Goal: Task Accomplishment & Management: Complete application form

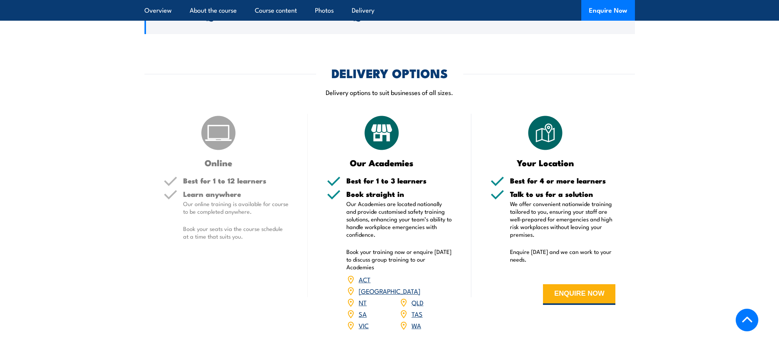
scroll to position [843, 0]
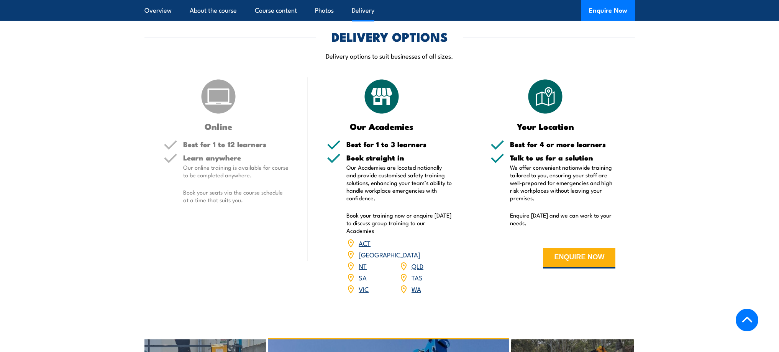
click at [413, 284] on link "WA" at bounding box center [417, 288] width 10 height 9
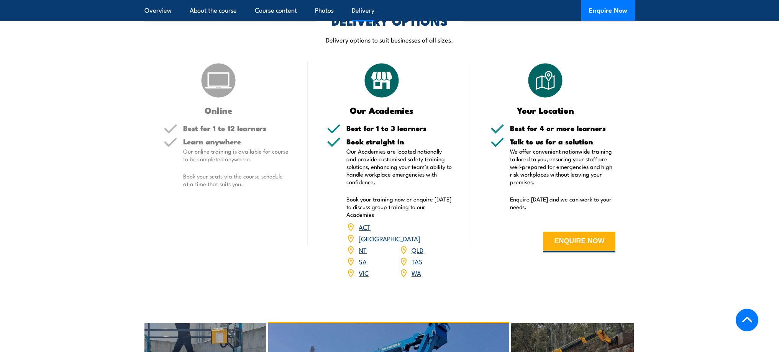
scroll to position [958, 0]
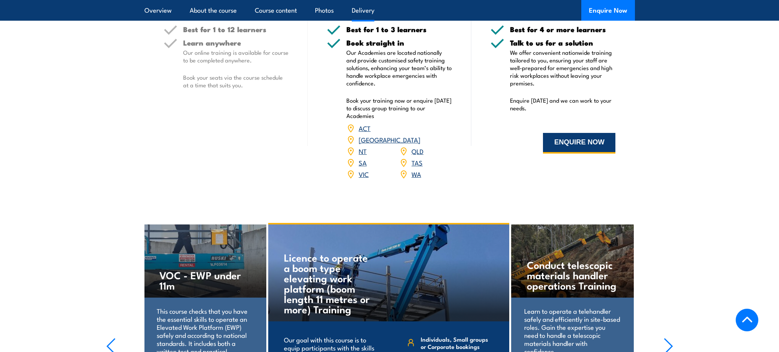
click at [584, 148] on button "ENQUIRE NOW" at bounding box center [579, 143] width 72 height 21
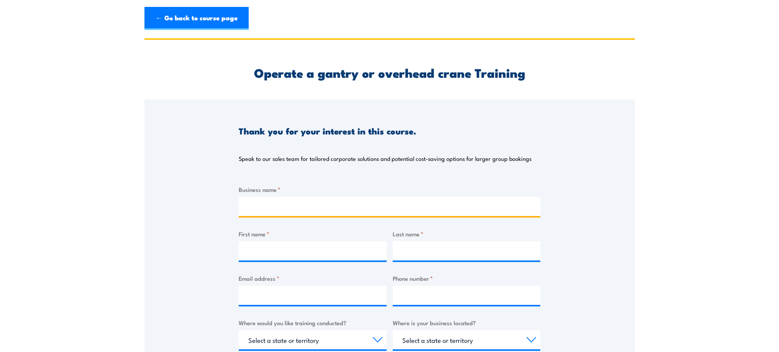
click at [281, 208] on input "Business name *" at bounding box center [390, 206] width 302 height 19
type input "MACS [GEOGRAPHIC_DATA]"
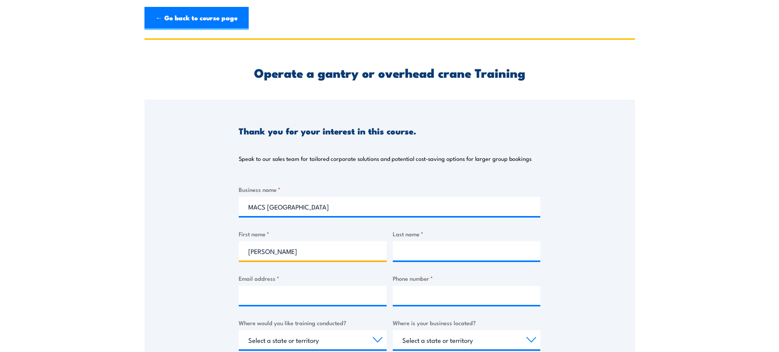
type input "[PERSON_NAME]"
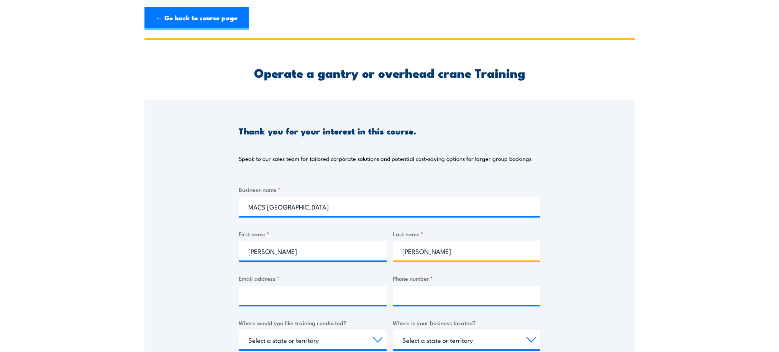
type input "[PERSON_NAME]"
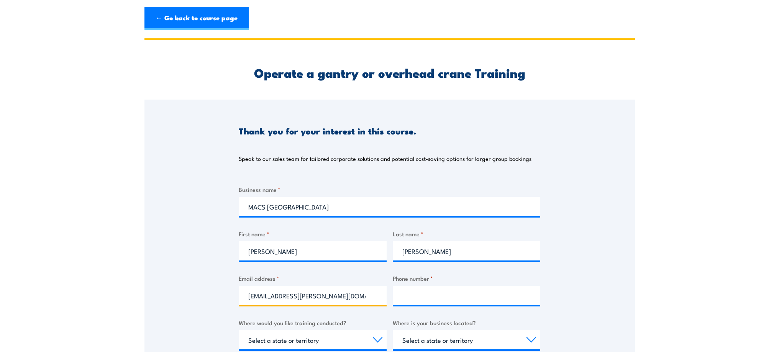
type input "[EMAIL_ADDRESS][PERSON_NAME][DOMAIN_NAME]"
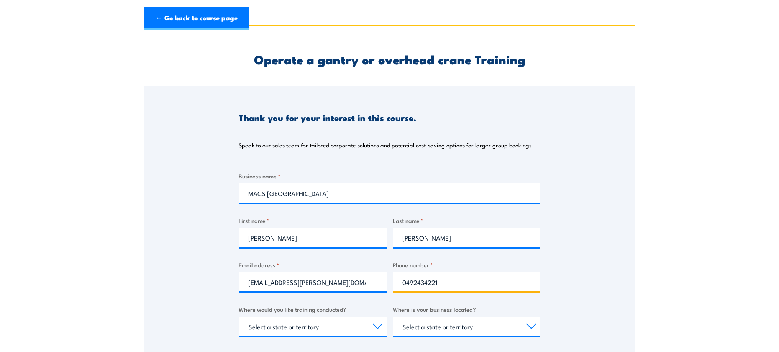
scroll to position [115, 0]
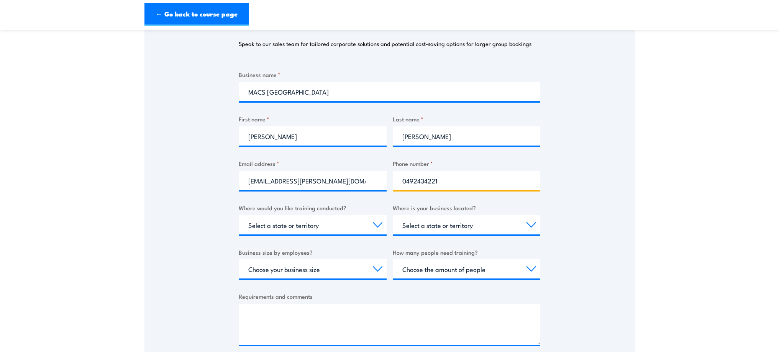
type input "0492434221"
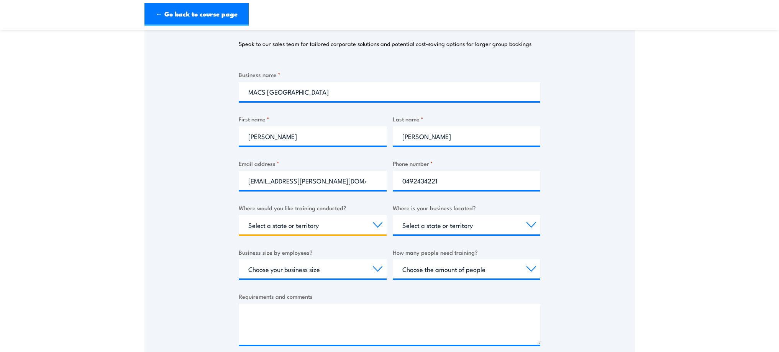
click at [351, 230] on select "Select a state or territory Nationally - multiple locations [GEOGRAPHIC_DATA] […" at bounding box center [313, 224] width 148 height 19
select select "WA"
click at [239, 215] on select "Select a state or territory Nationally - multiple locations [GEOGRAPHIC_DATA] […" at bounding box center [313, 224] width 148 height 19
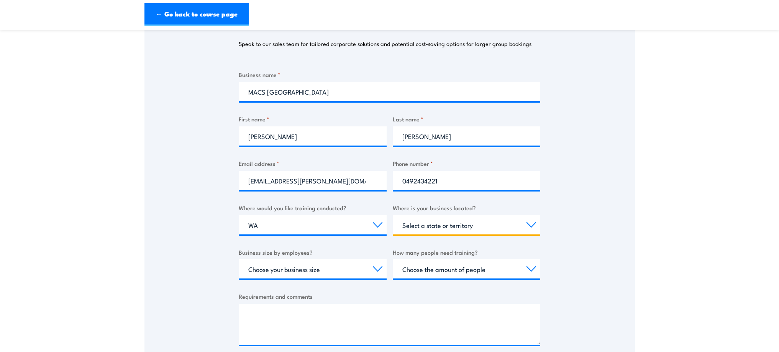
click at [478, 231] on select "Select a state or territory [GEOGRAPHIC_DATA] [GEOGRAPHIC_DATA] [GEOGRAPHIC_DAT…" at bounding box center [467, 224] width 148 height 19
select select "WA"
click at [393, 215] on select "Select a state or territory [GEOGRAPHIC_DATA] [GEOGRAPHIC_DATA] [GEOGRAPHIC_DAT…" at bounding box center [467, 224] width 148 height 19
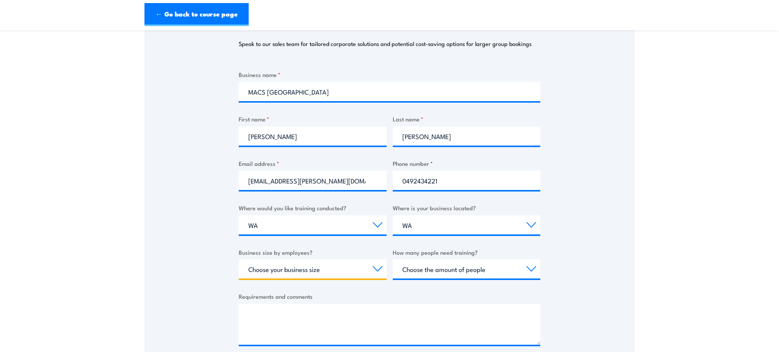
click at [342, 267] on select "Choose your business size 1 to 19 20 to 199 200+" at bounding box center [313, 269] width 148 height 19
select select "20 to 199"
click at [239, 260] on select "Choose your business size 1 to 19 20 to 199 200+" at bounding box center [313, 269] width 148 height 19
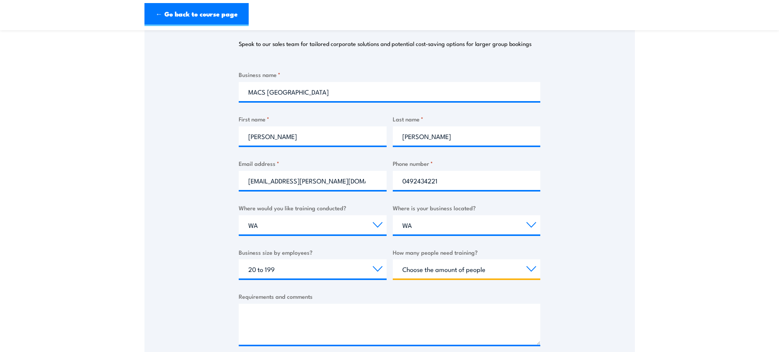
click at [475, 270] on select "Choose the amount of people 1 to 4 5 to 19 20+" at bounding box center [467, 269] width 148 height 19
select select "5 to 19"
click at [393, 260] on select "Choose the amount of people 1 to 4 5 to 19 20+" at bounding box center [467, 269] width 148 height 19
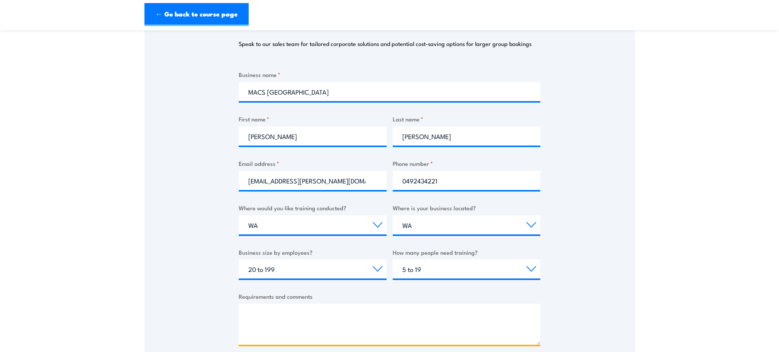
click at [371, 321] on textarea "Requirements and comments" at bounding box center [390, 324] width 302 height 41
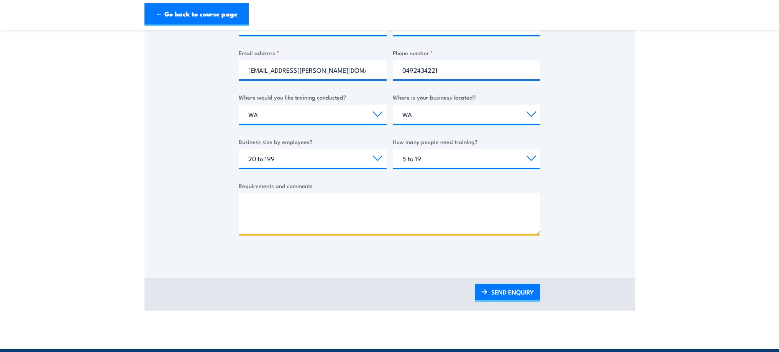
scroll to position [230, 0]
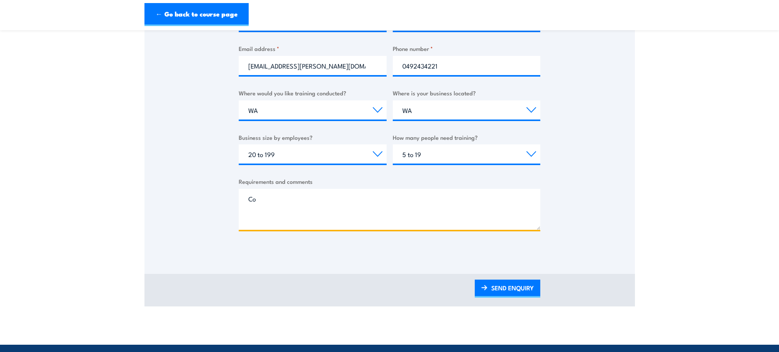
type textarea "C"
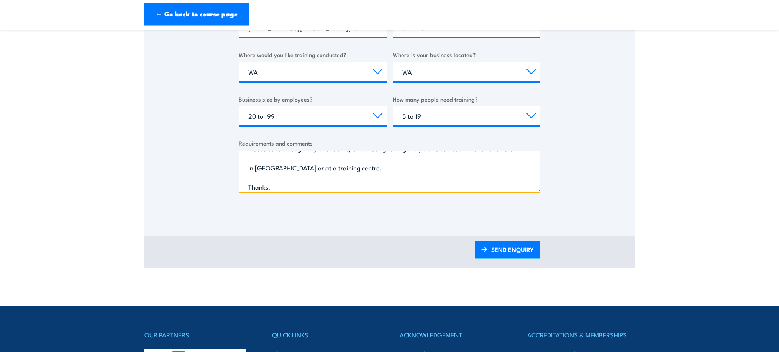
scroll to position [0, 0]
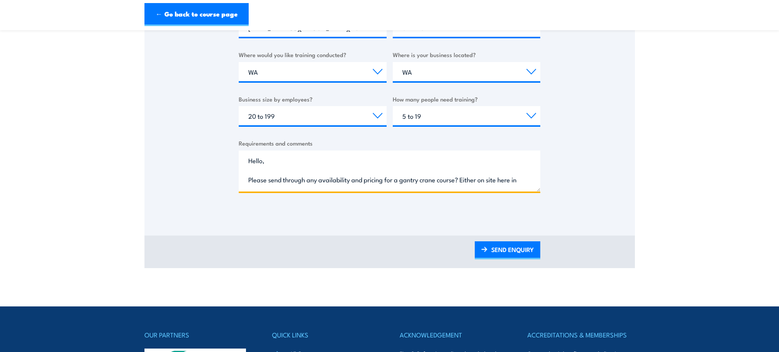
click at [489, 167] on textarea "Hello, Please send through any availability and pricing for a gantry crane cour…" at bounding box center [390, 171] width 302 height 41
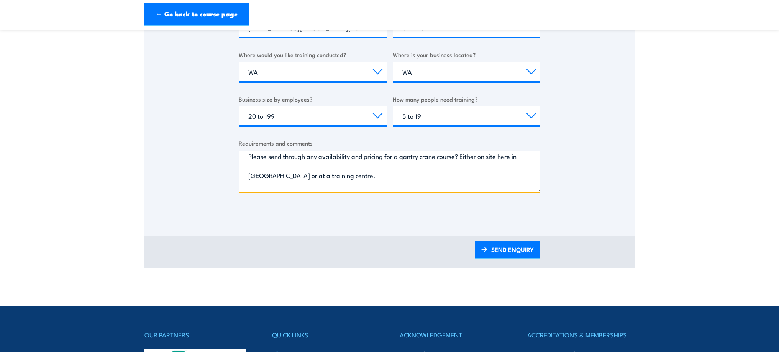
scroll to position [36, 0]
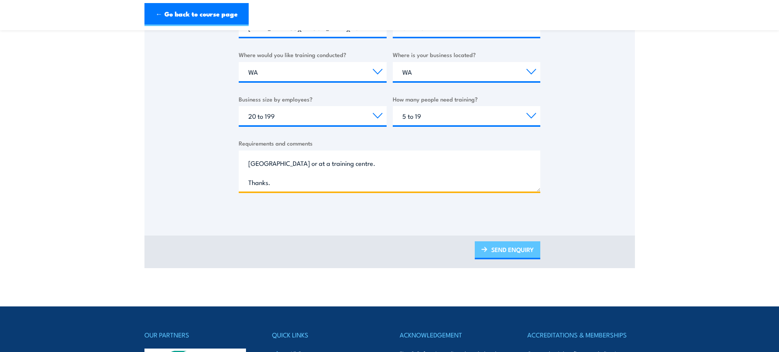
type textarea "Hello, Please send through any availability and pricing for a gantry crane cour…"
click at [509, 257] on link "SEND ENQUIRY" at bounding box center [508, 251] width 66 height 18
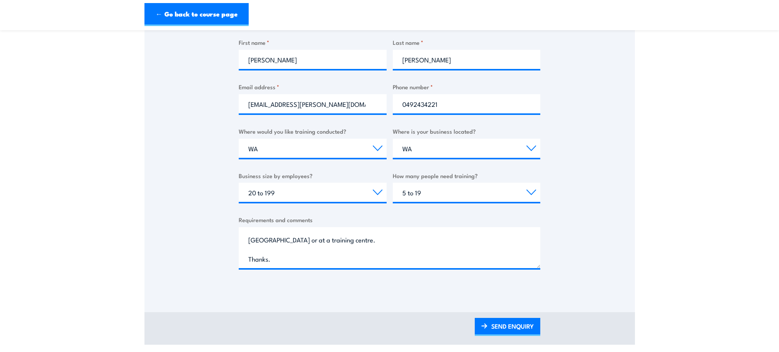
scroll to position [0, 0]
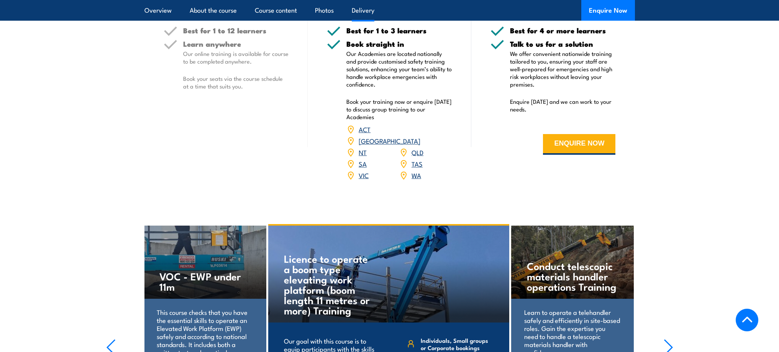
scroll to position [958, 0]
